Goal: Task Accomplishment & Management: Manage account settings

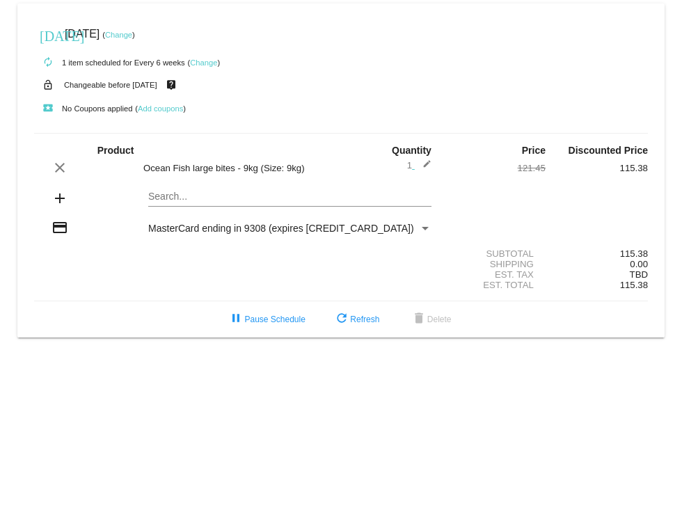
click at [203, 64] on link "Change" at bounding box center [203, 62] width 27 height 8
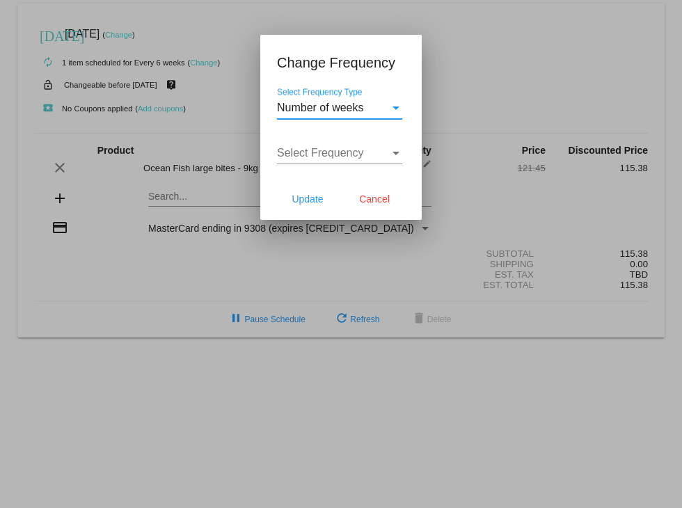
click at [383, 107] on div "Number of weeks" at bounding box center [333, 108] width 113 height 13
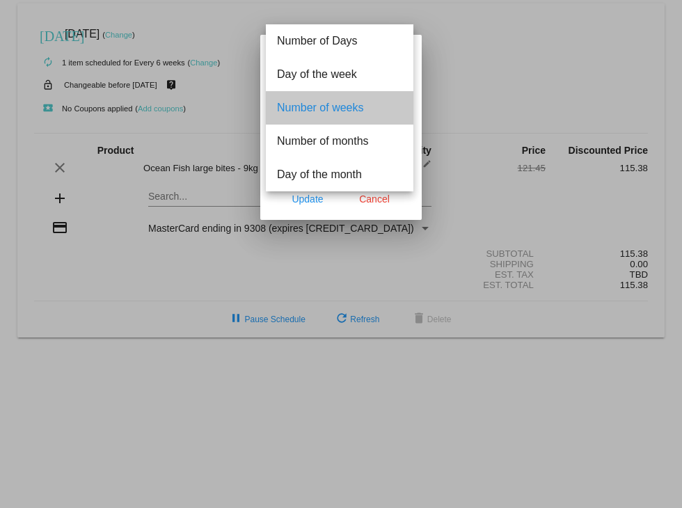
drag, startPoint x: 382, startPoint y: 107, endPoint x: 367, endPoint y: 107, distance: 15.3
click at [367, 107] on span "Number of weeks" at bounding box center [339, 107] width 125 height 33
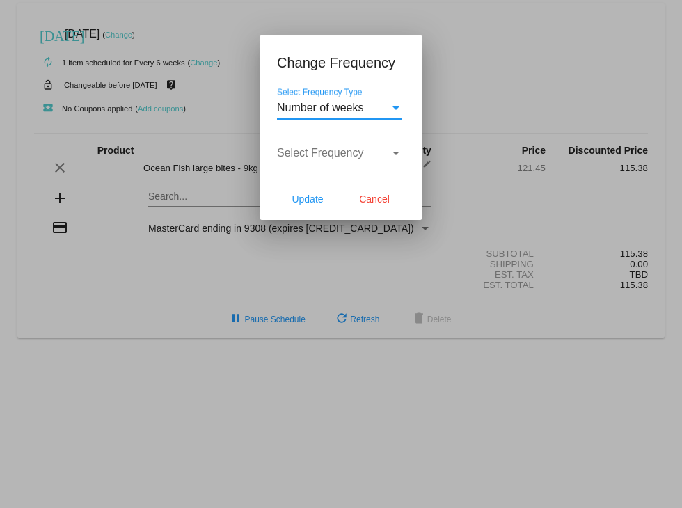
drag, startPoint x: 367, startPoint y: 107, endPoint x: 298, endPoint y: 150, distance: 81.7
drag, startPoint x: 298, startPoint y: 150, endPoint x: 288, endPoint y: 152, distance: 10.5
click at [288, 152] on span "Select Frequency" at bounding box center [320, 153] width 87 height 12
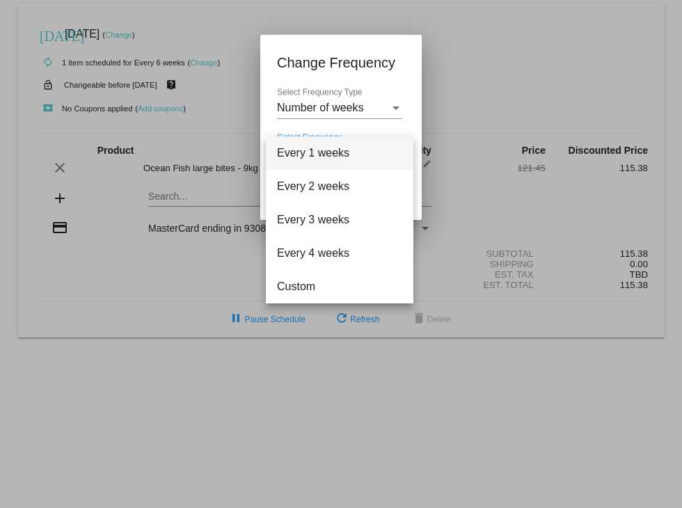
click at [288, 152] on span "Every 1 weeks" at bounding box center [339, 152] width 125 height 33
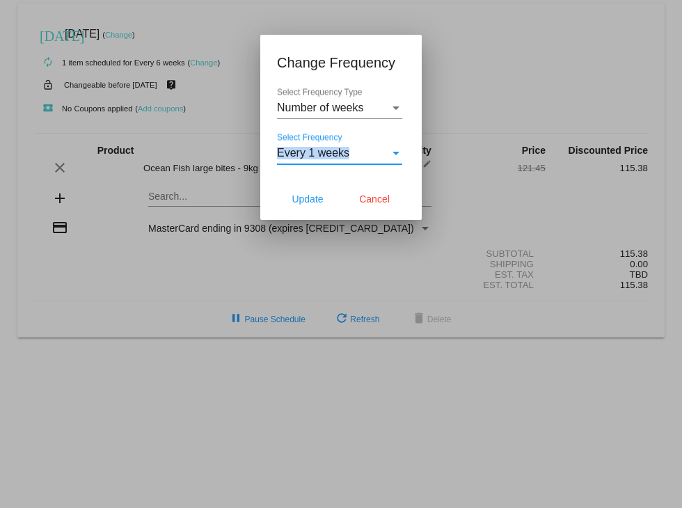
click at [317, 148] on span "Every 1 weeks" at bounding box center [313, 153] width 72 height 12
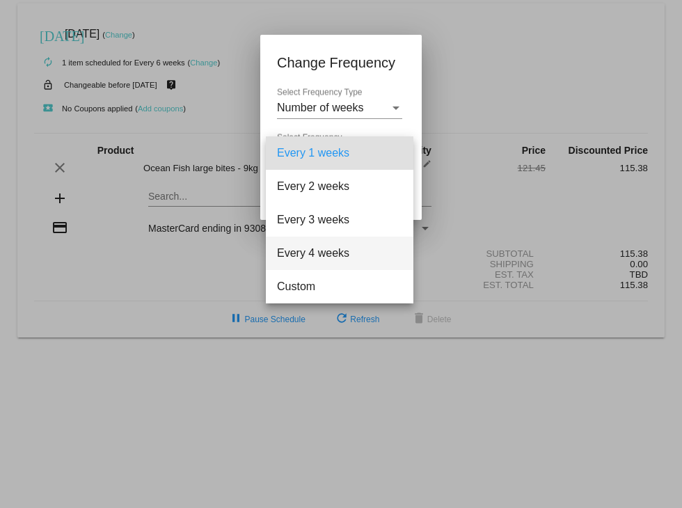
drag, startPoint x: 317, startPoint y: 148, endPoint x: 296, endPoint y: 258, distance: 111.3
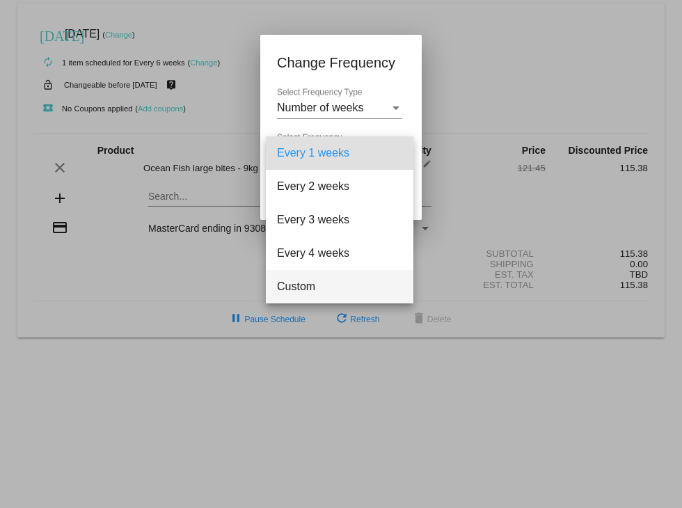
drag, startPoint x: 296, startPoint y: 258, endPoint x: 279, endPoint y: 287, distance: 33.7
click at [279, 287] on span "Custom" at bounding box center [339, 286] width 125 height 33
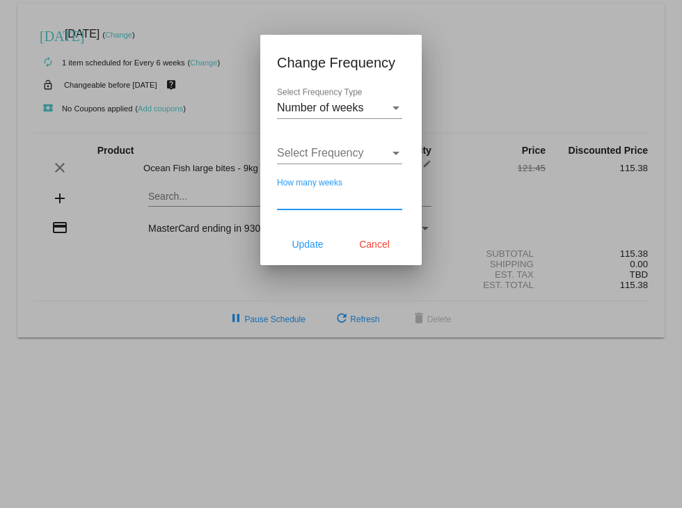
click at [311, 201] on input "How many weeks" at bounding box center [339, 198] width 125 height 13
type input "8"
type input "7"
click at [301, 244] on span "Update" at bounding box center [307, 244] width 31 height 11
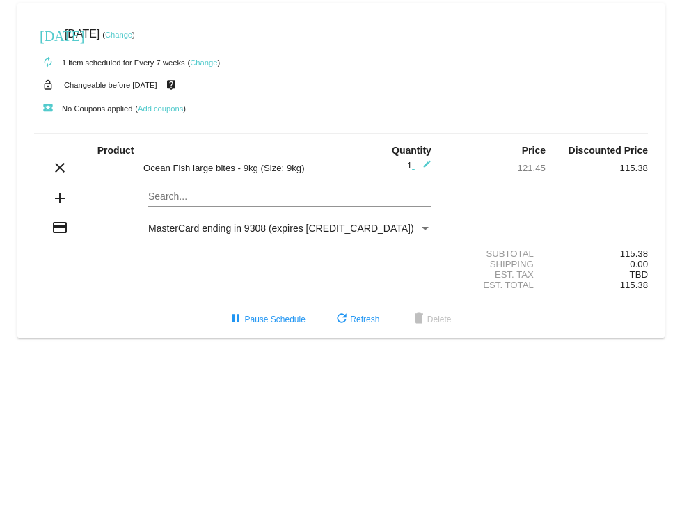
click at [132, 34] on link "Change" at bounding box center [118, 35] width 27 height 8
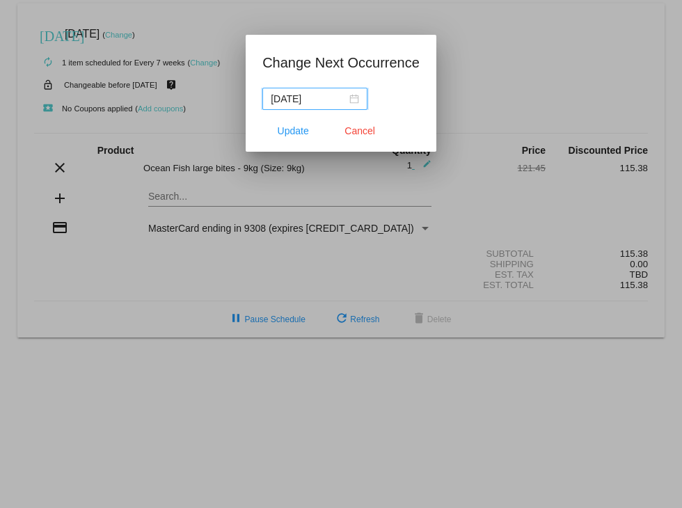
click at [352, 100] on div "[DATE]" at bounding box center [315, 98] width 88 height 15
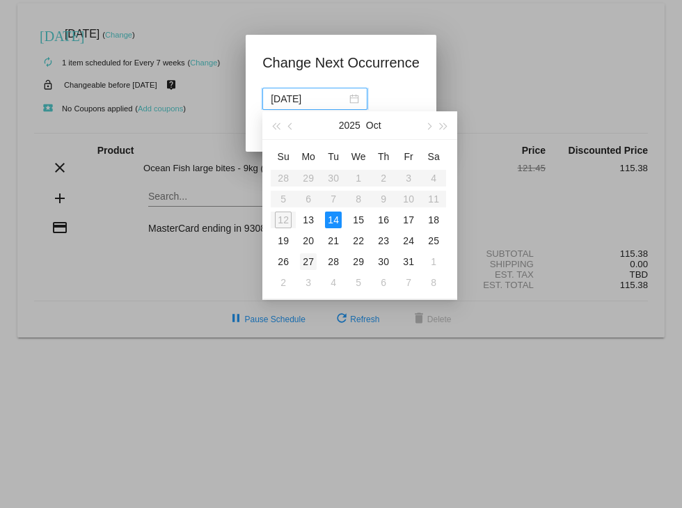
click at [306, 260] on div "27" at bounding box center [308, 261] width 17 height 17
type input "[DATE]"
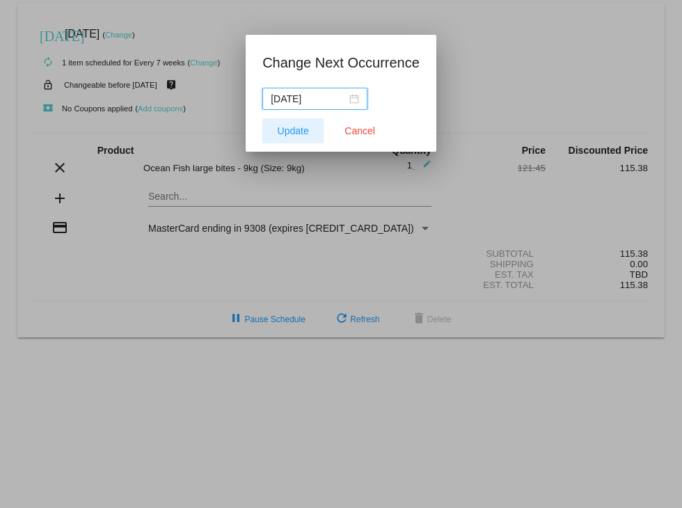
click at [290, 133] on span "Update" at bounding box center [293, 130] width 31 height 11
